Goal: Feedback & Contribution: Contribute content

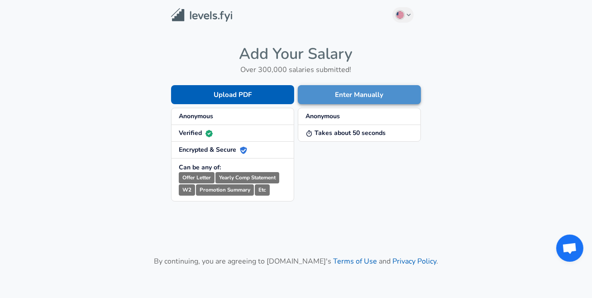
click at [367, 98] on button "Enter Manually" at bounding box center [359, 94] width 123 height 19
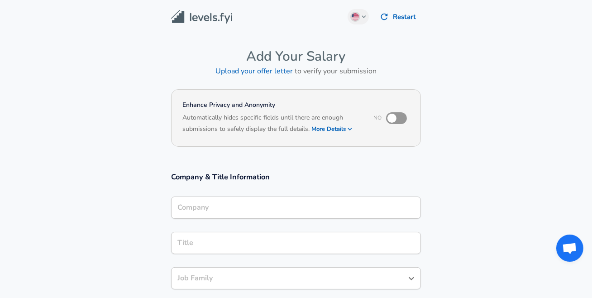
scroll to position [9, 0]
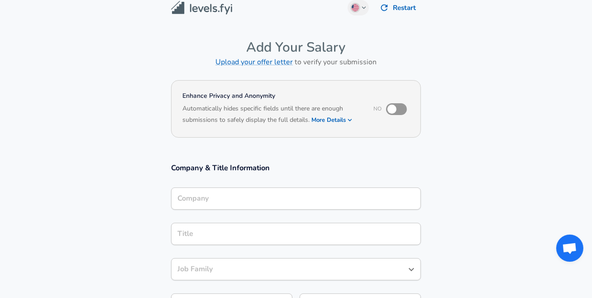
click at [288, 202] on input "Company" at bounding box center [296, 198] width 242 height 14
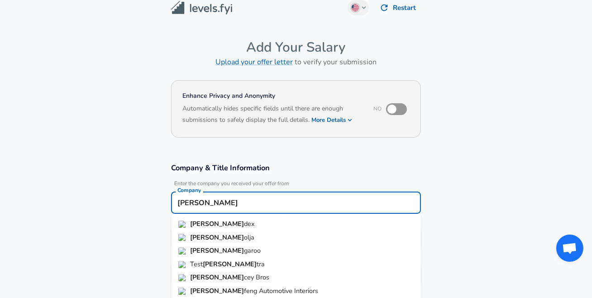
click at [242, 223] on li "[PERSON_NAME]" at bounding box center [296, 224] width 250 height 14
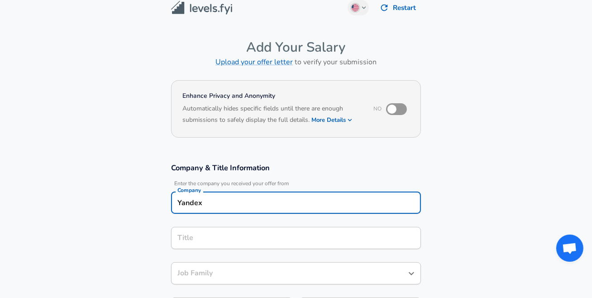
type input "Yandex"
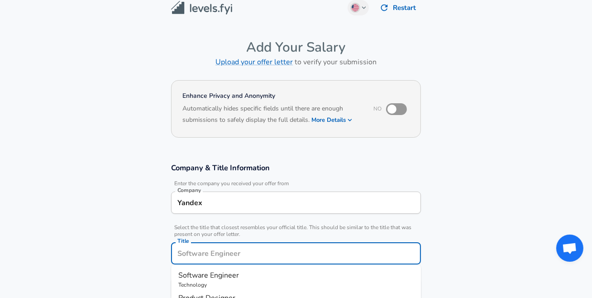
click at [238, 246] on input "Title" at bounding box center [296, 253] width 242 height 14
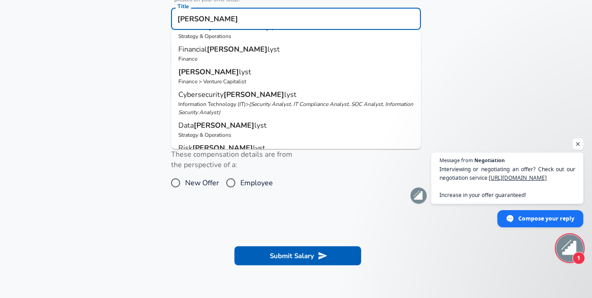
scroll to position [22, 0]
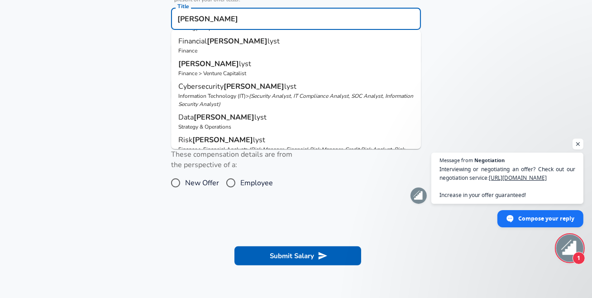
click at [243, 121] on p "Data [PERSON_NAME]" at bounding box center [295, 117] width 235 height 11
type input "Data Analyst"
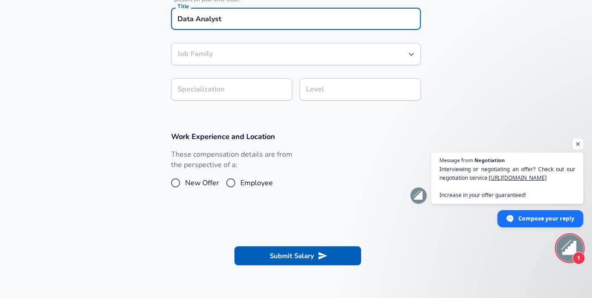
type input "Data Analyst"
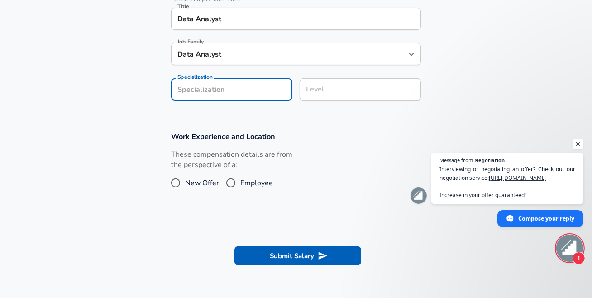
scroll to position [270, 0]
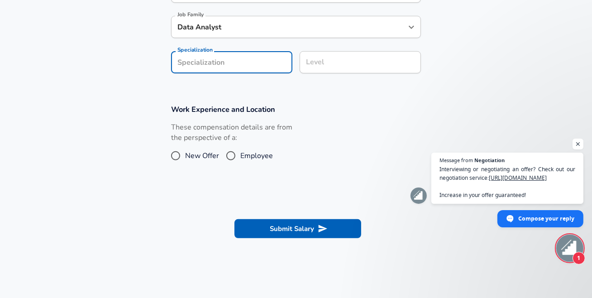
click at [230, 97] on form "Enhance Privacy and Anonymity No Automatically hides specific fields until ther…" at bounding box center [296, 34] width 592 height 436
click at [263, 71] on input "Specialization" at bounding box center [231, 62] width 121 height 22
click at [327, 70] on div "Level" at bounding box center [359, 62] width 121 height 22
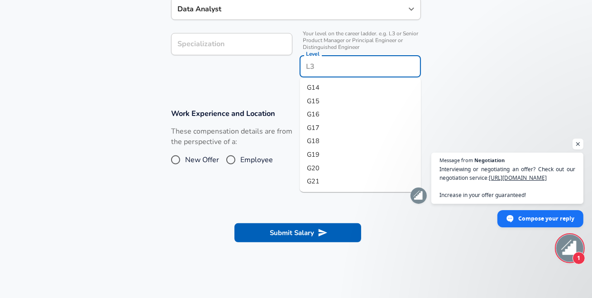
click at [308, 104] on span "G15" at bounding box center [313, 100] width 13 height 9
type input "G15"
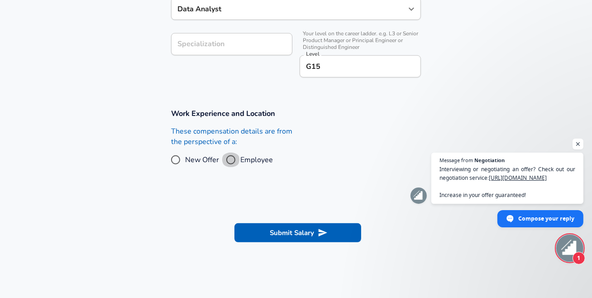
click at [229, 157] on input "Employee" at bounding box center [230, 159] width 19 height 14
radio input "true"
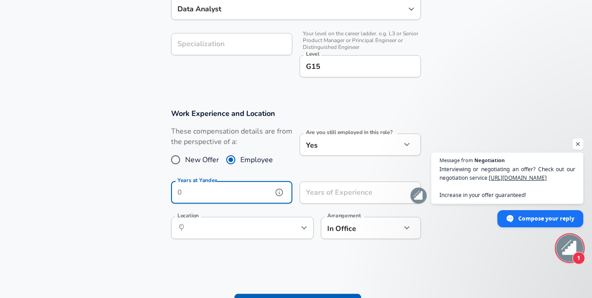
click at [237, 199] on input "Years at Yandex" at bounding box center [221, 192] width 101 height 22
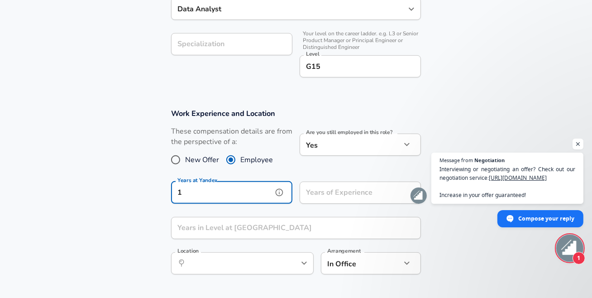
type input "1"
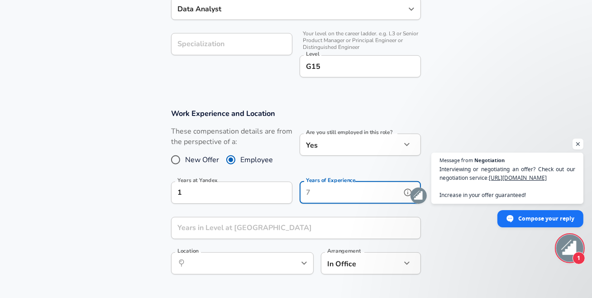
click at [335, 190] on input "Years of Experience" at bounding box center [349, 192] width 101 height 22
type input "5"
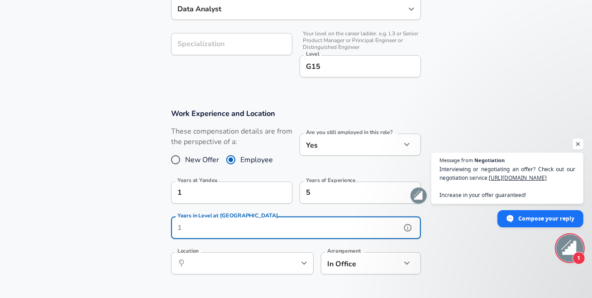
click at [277, 226] on input "Years in Level at [GEOGRAPHIC_DATA]" at bounding box center [286, 228] width 230 height 22
type input "1"
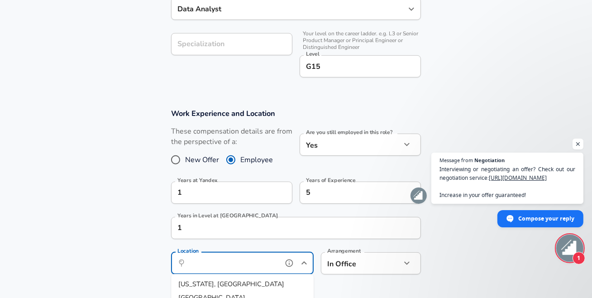
click at [243, 264] on input "Location" at bounding box center [232, 263] width 93 height 14
click at [236, 285] on span "ow, MC, [GEOGRAPHIC_DATA]" at bounding box center [240, 283] width 92 height 9
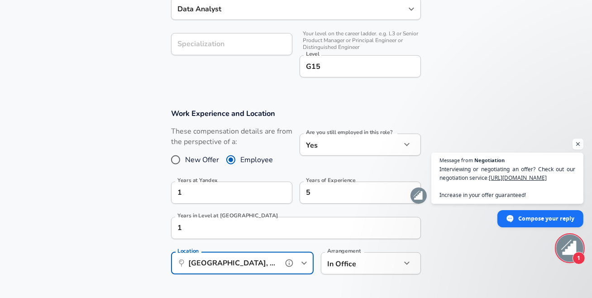
type input "[GEOGRAPHIC_DATA], MC, [GEOGRAPHIC_DATA]"
click at [257, 46] on input "Specialization" at bounding box center [231, 44] width 121 height 22
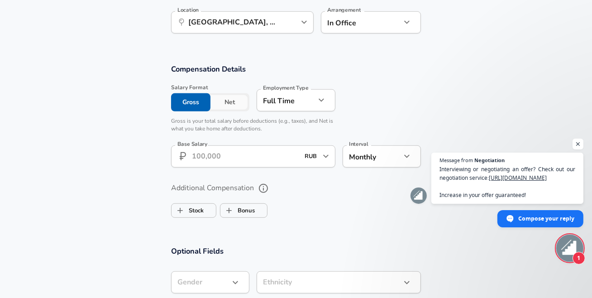
scroll to position [530, 0]
click at [229, 102] on button "Net" at bounding box center [229, 102] width 39 height 18
click at [212, 163] on input "Base Salary" at bounding box center [245, 156] width 107 height 22
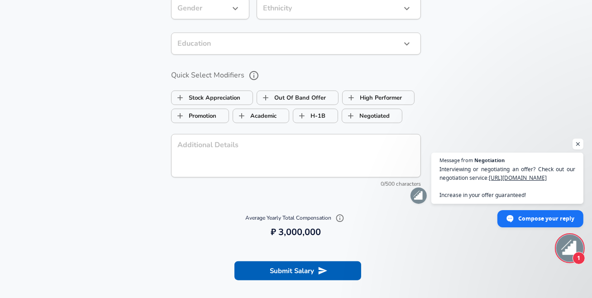
scroll to position [887, 0]
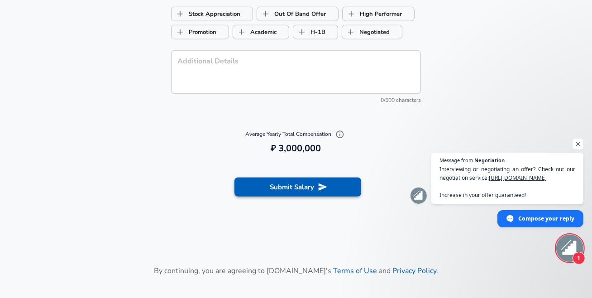
type input "250,000"
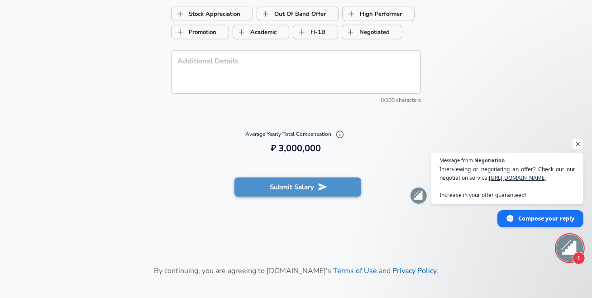
click at [272, 190] on button "Submit Salary" at bounding box center [297, 186] width 127 height 19
